Goal: Task Accomplishment & Management: Use online tool/utility

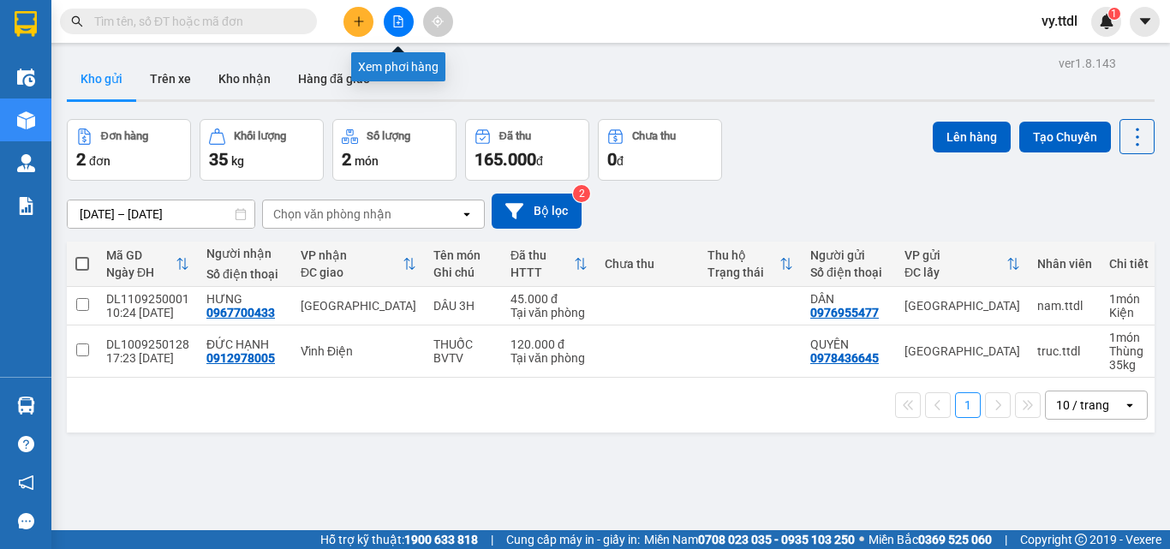
click at [397, 26] on icon "file-add" at bounding box center [398, 21] width 12 height 12
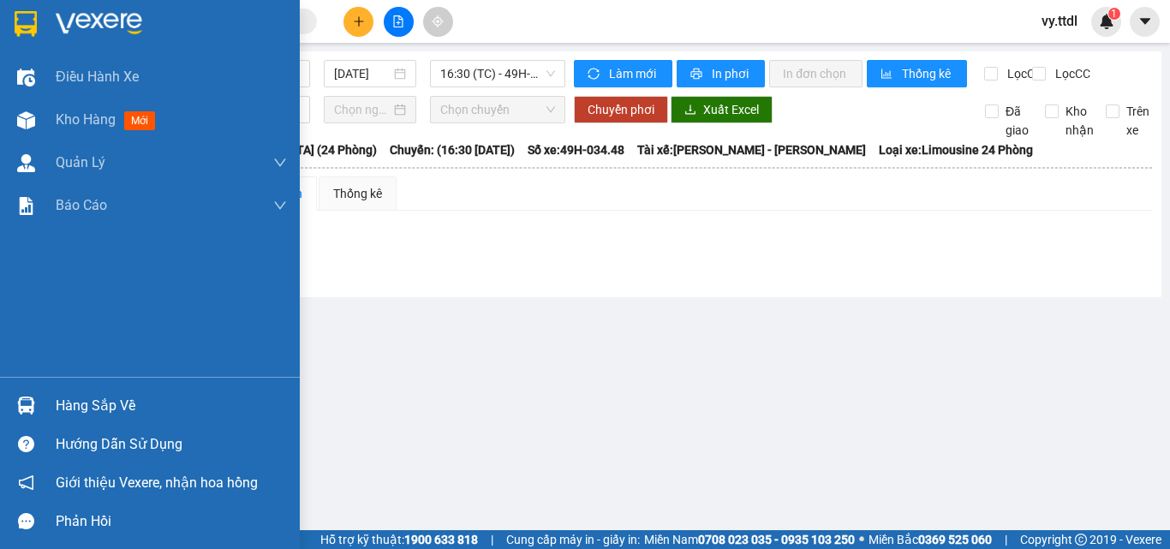
click at [35, 11] on img at bounding box center [26, 24] width 22 height 26
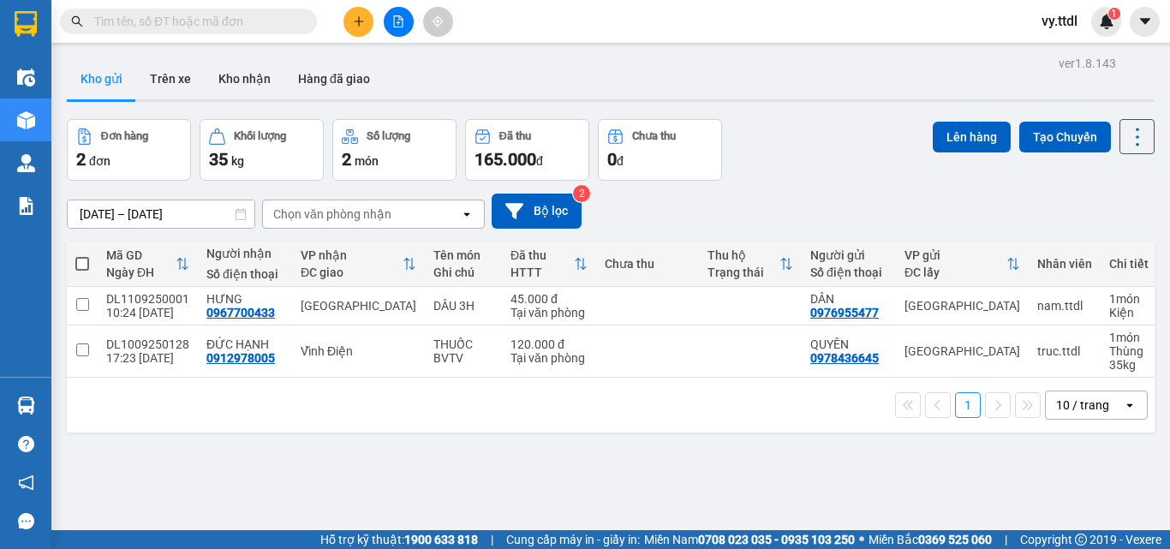
click at [399, 30] on button at bounding box center [399, 22] width 30 height 30
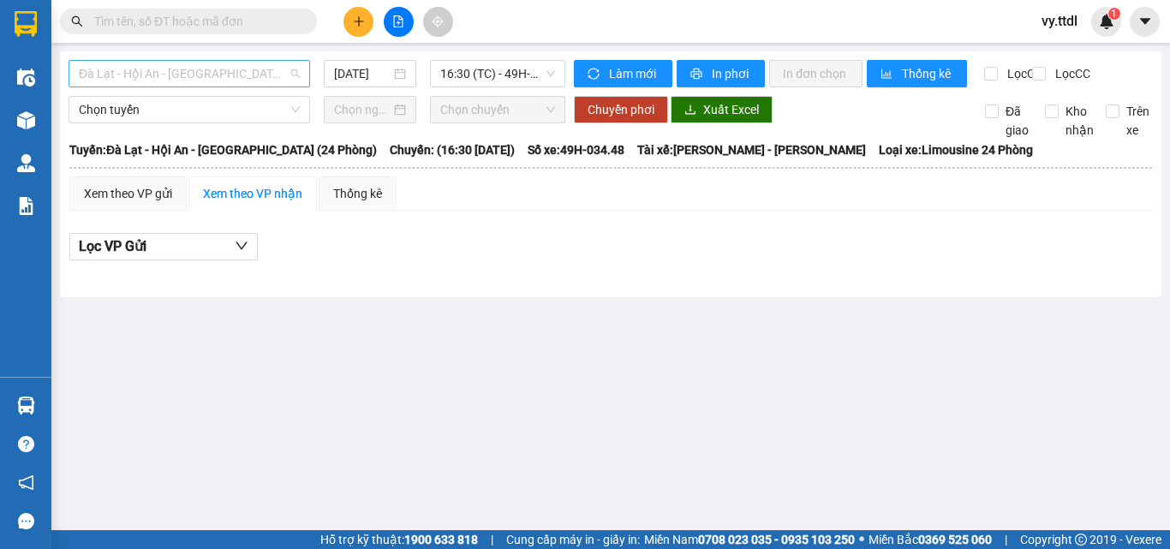
click at [194, 75] on span "Đà Lạt - Hội An - [GEOGRAPHIC_DATA] (24 Phòng)" at bounding box center [189, 74] width 221 height 26
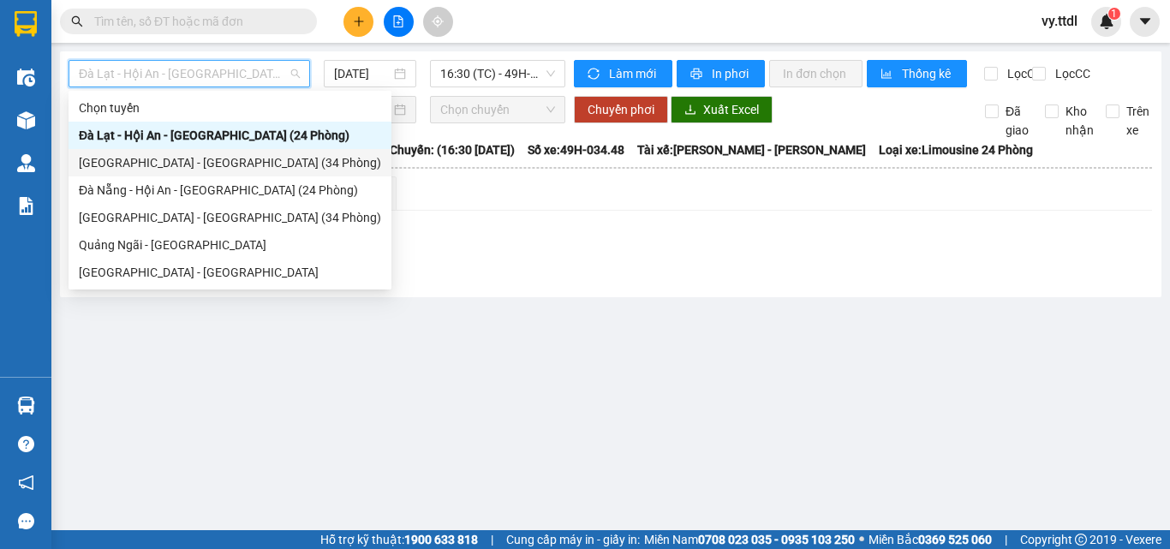
click at [202, 167] on div "[GEOGRAPHIC_DATA] - [GEOGRAPHIC_DATA] (34 Phòng)" at bounding box center [230, 162] width 302 height 19
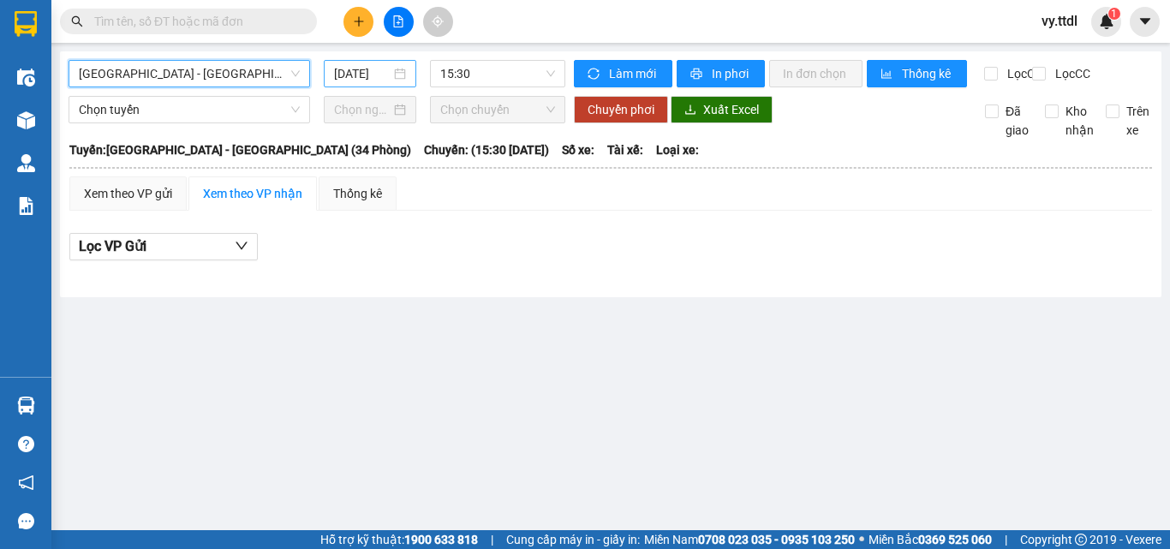
click at [356, 74] on input "[DATE]" at bounding box center [362, 73] width 57 height 19
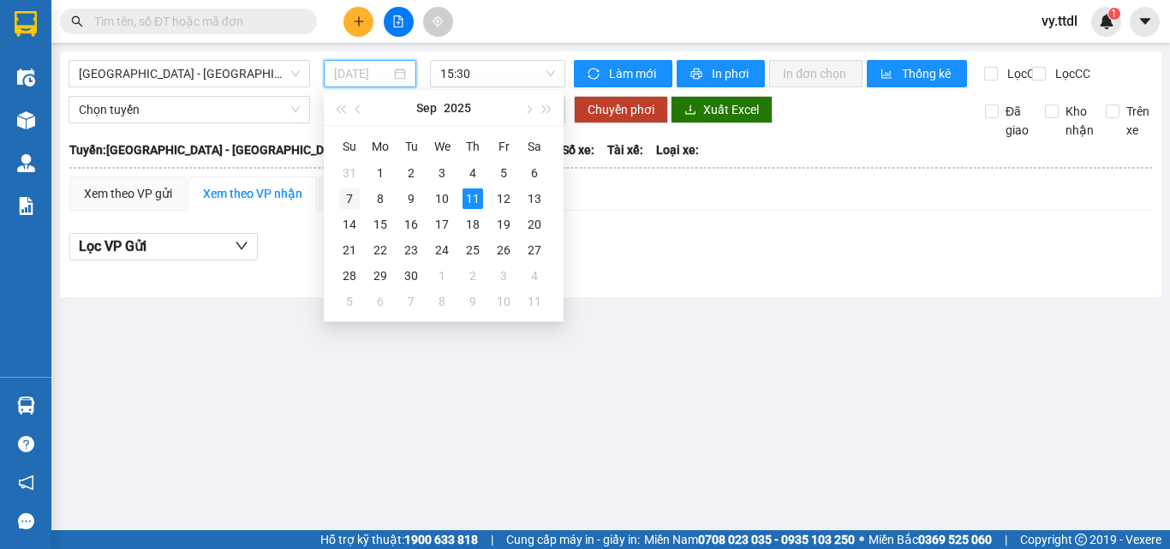
click at [357, 202] on div "7" at bounding box center [349, 198] width 21 height 21
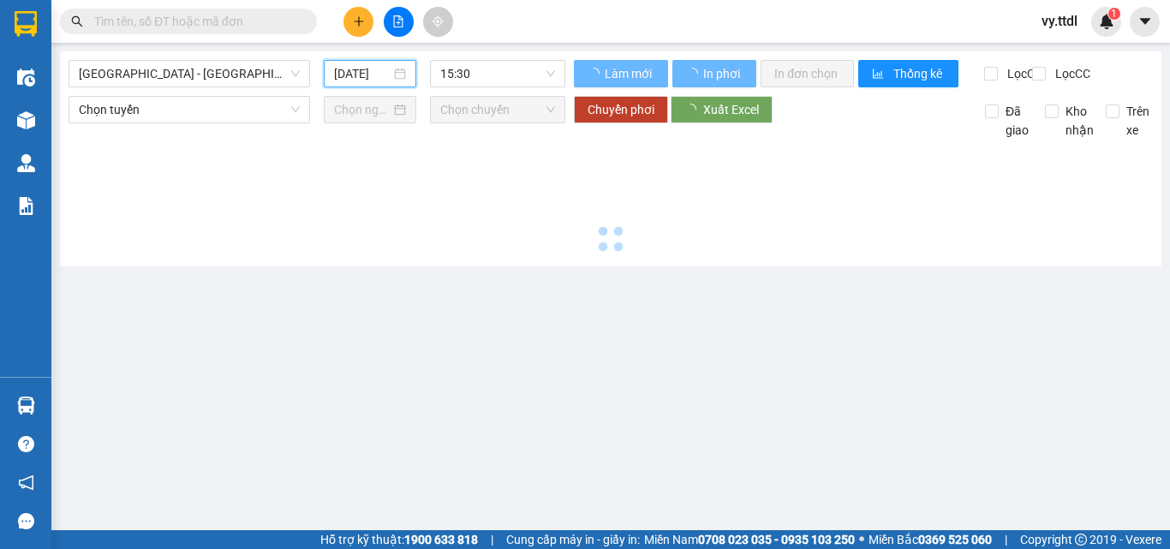
type input "[DATE]"
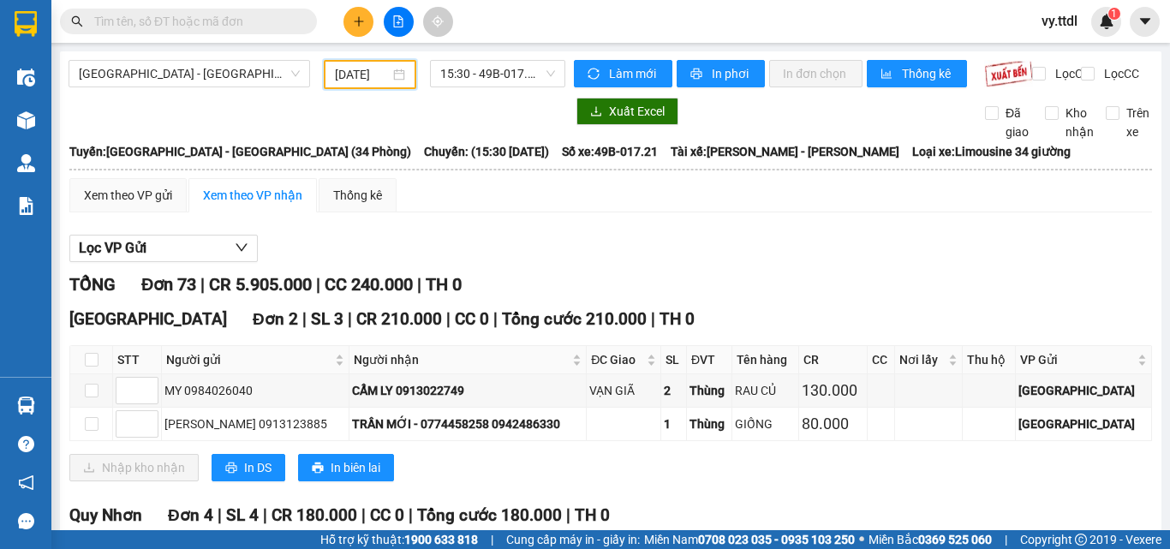
click at [657, 263] on div "Lọc VP Gửi" at bounding box center [610, 249] width 1083 height 28
